Goal: Task Accomplishment & Management: Manage account settings

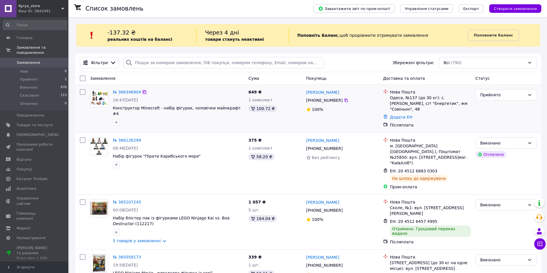
click at [143, 91] on icon at bounding box center [144, 91] width 3 height 3
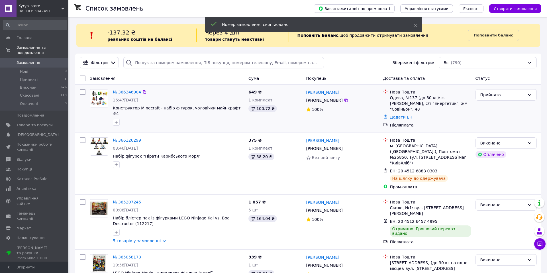
click at [132, 91] on link "№ 366346904" at bounding box center [127, 92] width 28 height 5
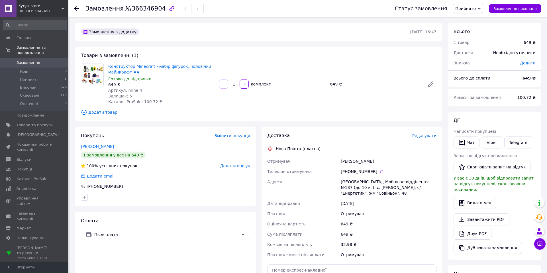
click at [422, 132] on div "Доставка Редагувати Нова Пошта (платна) Отримувач [PERSON_NAME] Телефон отримув…" at bounding box center [351, 224] width 181 height 194
click at [422, 134] on span "Редагувати" at bounding box center [424, 135] width 24 height 5
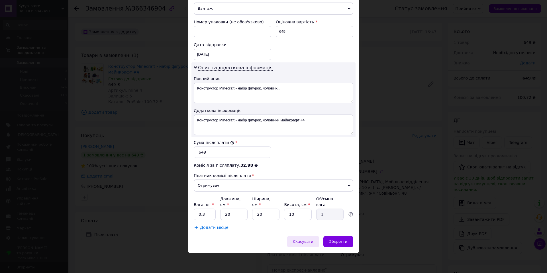
scroll to position [237, 0]
click at [301, 239] on div "Скасувати" at bounding box center [303, 241] width 32 height 11
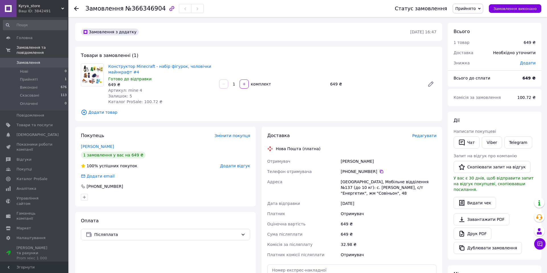
scroll to position [122, 0]
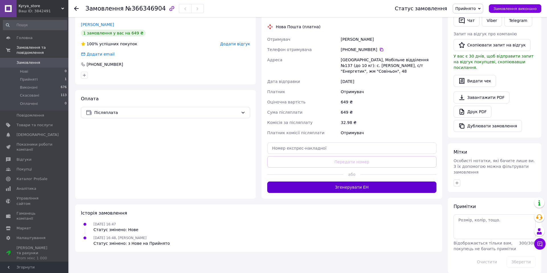
click at [372, 181] on button "Згенерувати ЕН" at bounding box center [351, 186] width 169 height 11
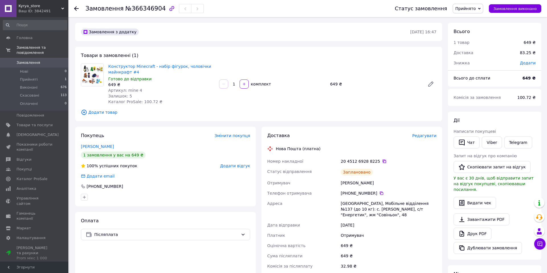
click at [382, 161] on icon at bounding box center [384, 161] width 5 height 5
click at [126, 66] on link "Конструктор Minecraft - набір фігурок, чоловічки майнкрафт #4" at bounding box center [159, 69] width 103 height 10
click at [24, 50] on span "Замовлення та повідомлення" at bounding box center [43, 50] width 52 height 10
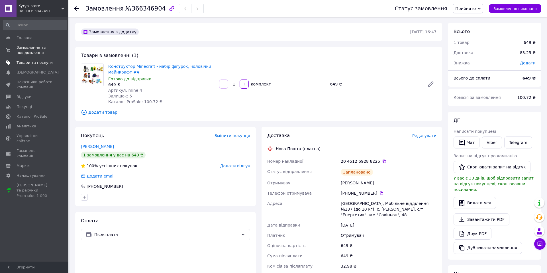
click at [28, 58] on link "Товари та послуги" at bounding box center [35, 63] width 70 height 10
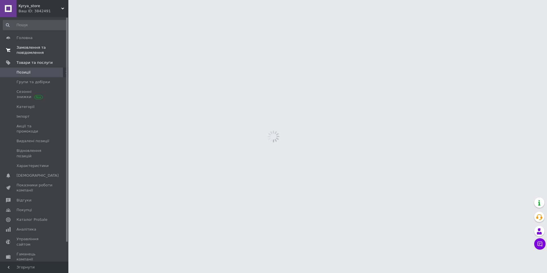
click at [27, 54] on span "Замовлення та повідомлення" at bounding box center [35, 50] width 36 height 10
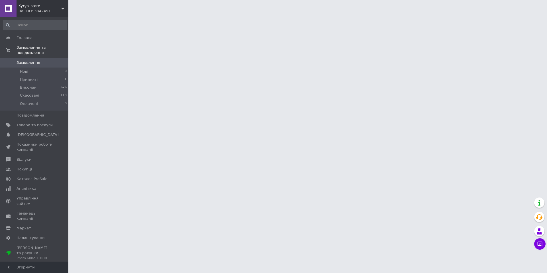
click at [28, 62] on span "Замовлення" at bounding box center [29, 62] width 24 height 5
